Goal: Task Accomplishment & Management: Use online tool/utility

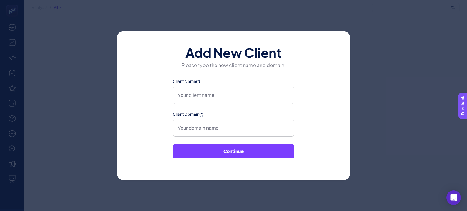
click at [367, 71] on div "Add New Client Please type the new client name and domain. Client Name(*) Clien…" at bounding box center [233, 105] width 467 height 211
click at [395, 67] on div "Add New Client Please type the new client name and domain. Client Name(*) Clien…" at bounding box center [233, 105] width 467 height 211
drag, startPoint x: 361, startPoint y: 191, endPoint x: 295, endPoint y: 191, distance: 65.6
click at [361, 191] on div "Add New Client Please type the new client name and domain. Client Name(*) Clien…" at bounding box center [233, 105] width 467 height 211
click at [104, 177] on div "Add New Client Please type the new client name and domain. Client Name(*) Clien…" at bounding box center [233, 105] width 467 height 211
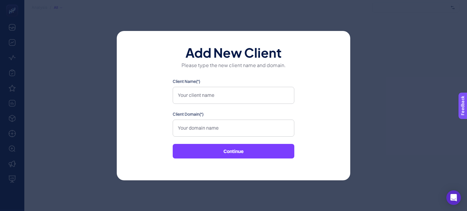
click at [74, 97] on div "Add New Client Please type the new client name and domain. Client Name(*) Clien…" at bounding box center [233, 105] width 467 height 211
drag, startPoint x: 51, startPoint y: 52, endPoint x: 45, endPoint y: 49, distance: 6.9
click at [51, 51] on div "Add New Client Please type the new client name and domain. Client Name(*) Clien…" at bounding box center [233, 105] width 467 height 211
click at [6, 36] on div "Add New Client Please type the new client name and domain. Client Name(*) Clien…" at bounding box center [233, 105] width 467 height 211
drag, startPoint x: 12, startPoint y: 24, endPoint x: 15, endPoint y: 22, distance: 3.7
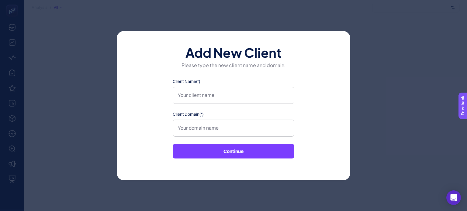
click at [14, 22] on div "Add New Client Please type the new client name and domain. Client Name(*) Clien…" at bounding box center [233, 105] width 467 height 211
click at [44, 20] on div "Add New Client Please type the new client name and domain. Client Name(*) Clien…" at bounding box center [233, 105] width 467 height 211
click at [90, 21] on div "Add New Client Please type the new client name and domain. Client Name(*) Clien…" at bounding box center [233, 105] width 467 height 211
